Goal: Task Accomplishment & Management: Use online tool/utility

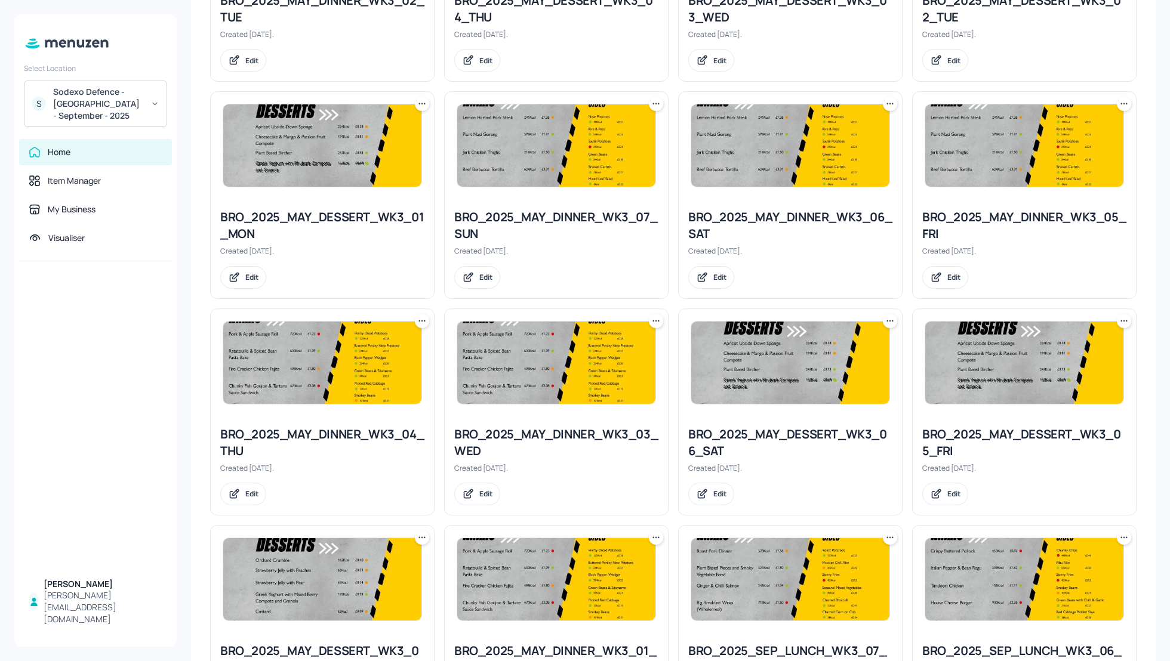
scroll to position [468, 0]
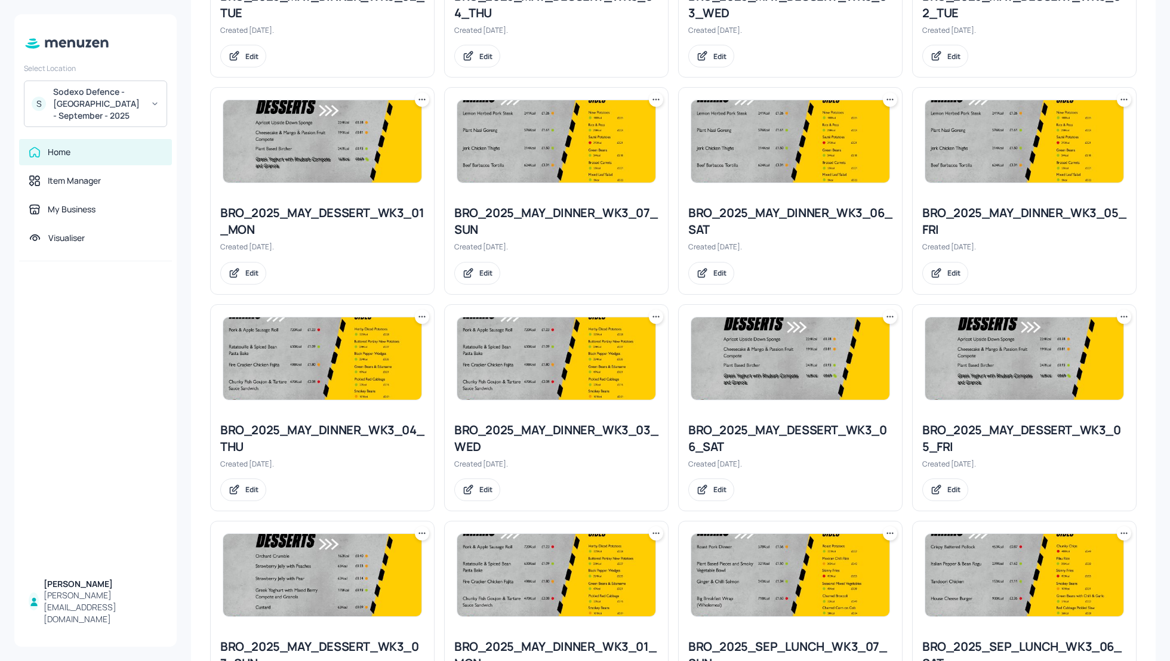
drag, startPoint x: 1169, startPoint y: 374, endPoint x: 1169, endPoint y: 405, distance: 31.6
click at [1169, 406] on div "My Dashboard BROWN WEEK 3 Select board New Folders Sort by created id ​ No fold…" at bounding box center [673, 330] width 993 height 661
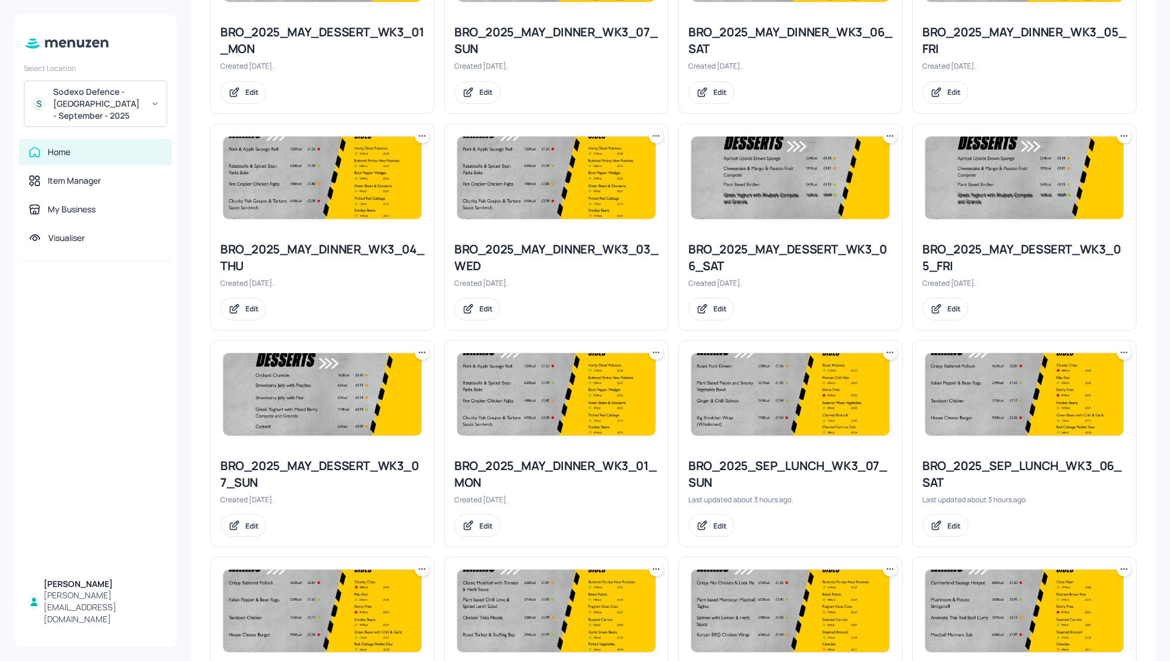
scroll to position [649, 0]
click at [1118, 137] on icon at bounding box center [1124, 136] width 12 height 12
click at [1062, 160] on p "Rename" at bounding box center [1058, 158] width 27 height 11
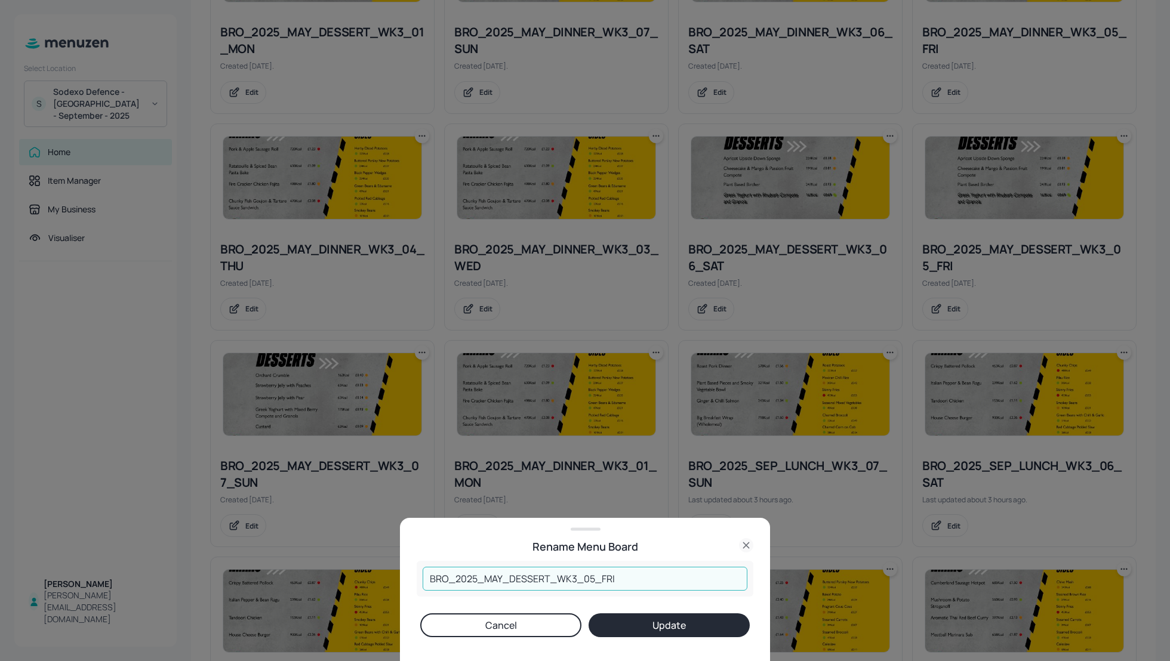
click at [501, 576] on input "BRO_2025_MAY_DESSERT_WK3_05_FRI" at bounding box center [585, 579] width 325 height 24
type input "BRO_2025_SEP_DESSERT_WK3_05_FRI"
click at [643, 625] on button "Update" at bounding box center [668, 625] width 161 height 24
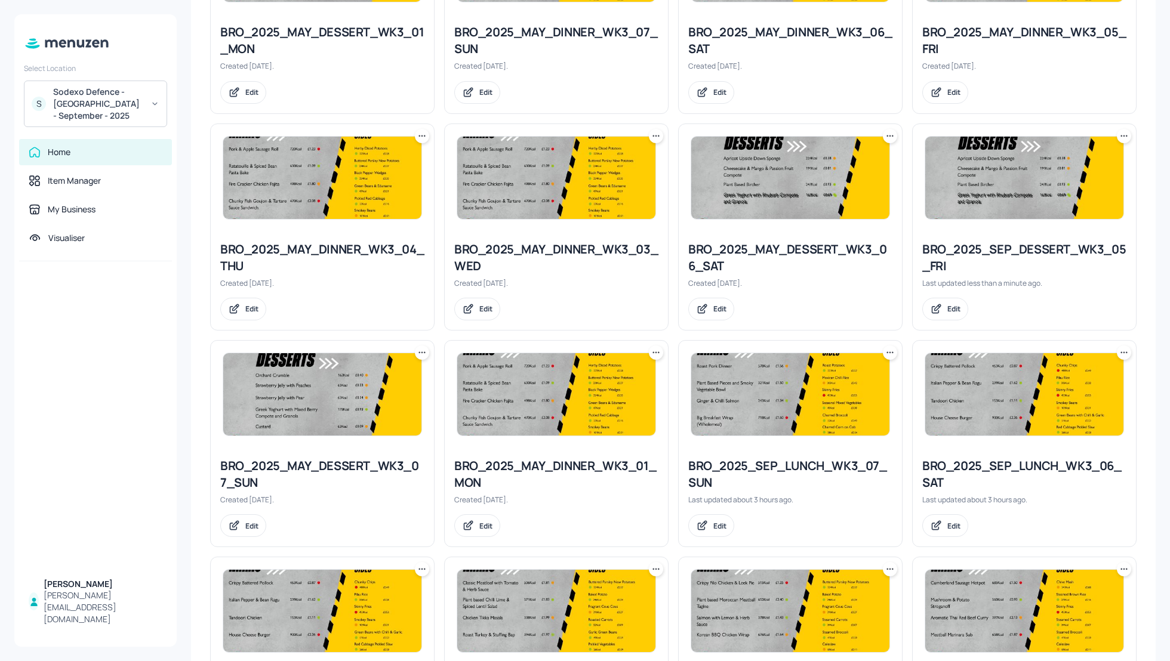
click at [986, 251] on div "BRO_2025_SEP_DESSERT_WK3_05_FRI" at bounding box center [1024, 257] width 204 height 33
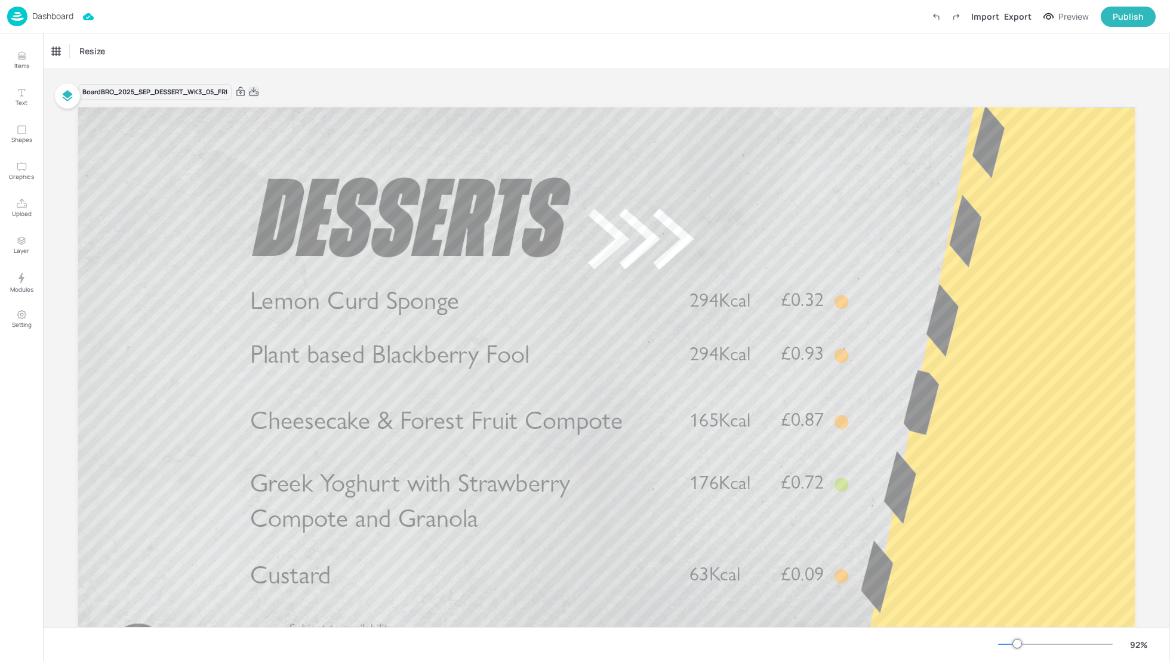
click at [255, 92] on icon at bounding box center [254, 91] width 10 height 8
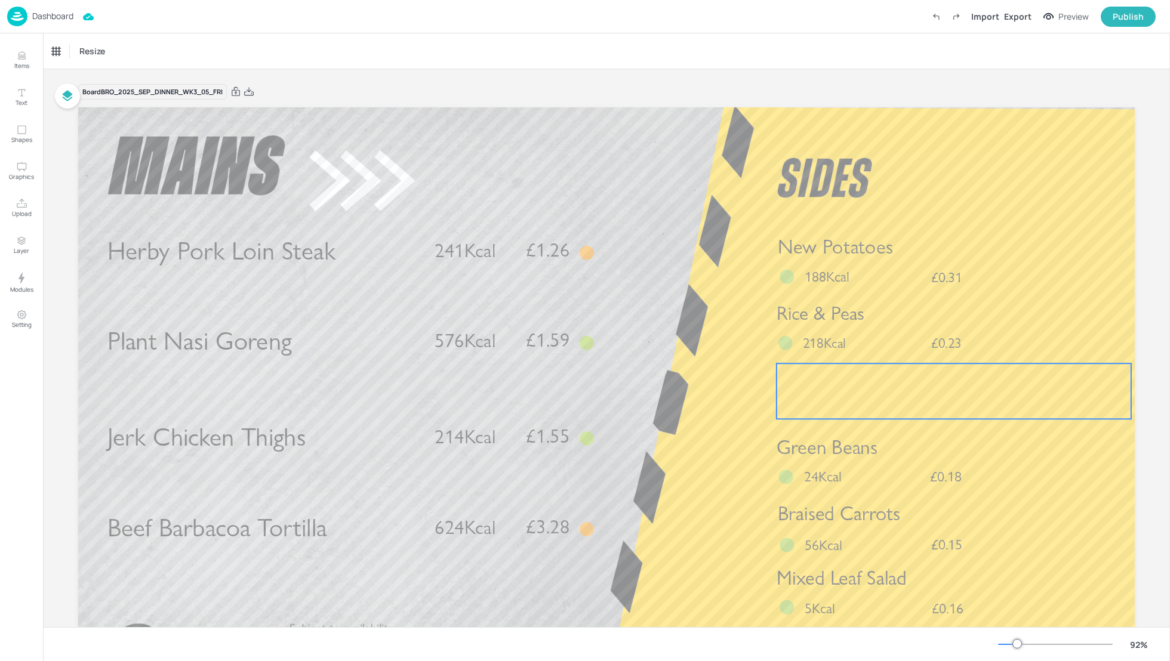
click at [809, 397] on div at bounding box center [953, 390] width 354 height 55
click at [59, 53] on icon at bounding box center [58, 51] width 12 height 12
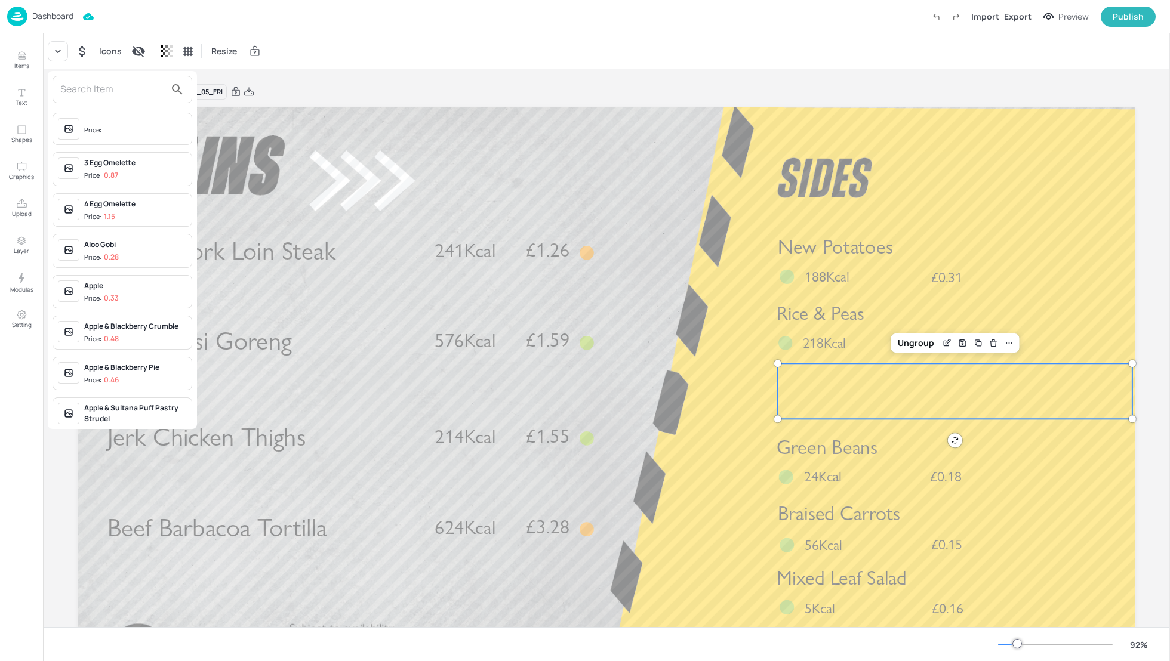
click at [64, 82] on input "text" at bounding box center [112, 89] width 105 height 19
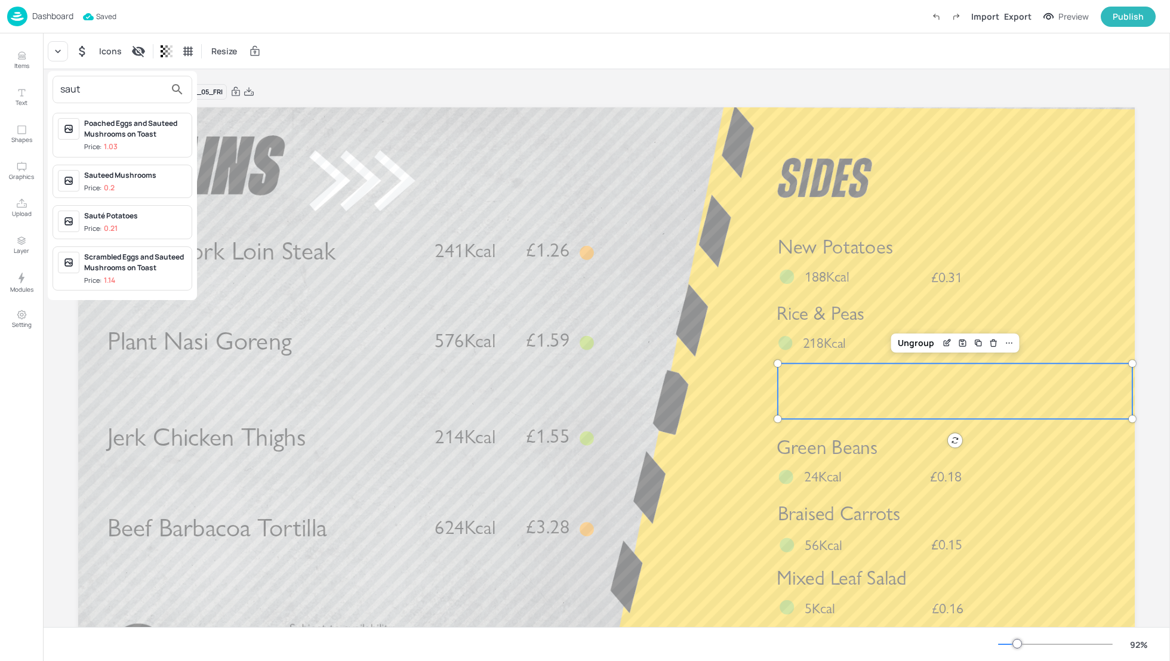
type input "saut"
click at [126, 221] on div "Sauté Potatoes Price: 0.21" at bounding box center [135, 222] width 103 height 23
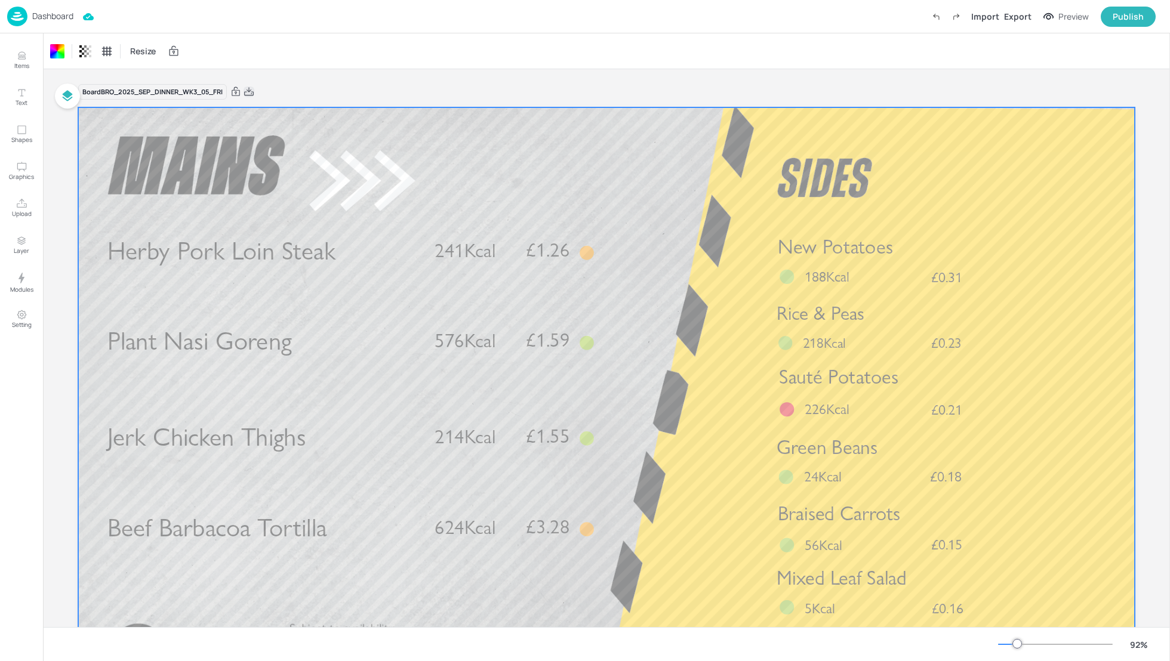
click at [251, 91] on icon at bounding box center [248, 92] width 11 height 12
